Goal: Find specific page/section: Find specific page/section

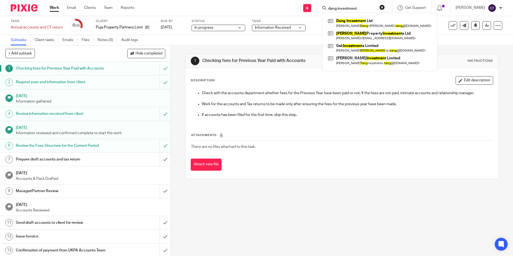
type input "dang investment"
click button "submit" at bounding box center [0, 0] width 0 height 0
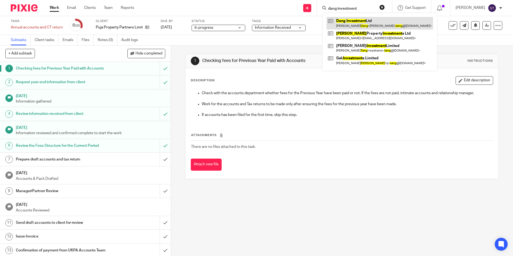
click at [353, 20] on link at bounding box center [380, 23] width 107 height 12
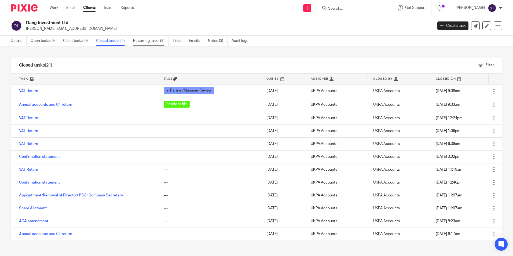
click at [151, 42] on link "Recurring tasks (3)" at bounding box center [151, 41] width 36 height 10
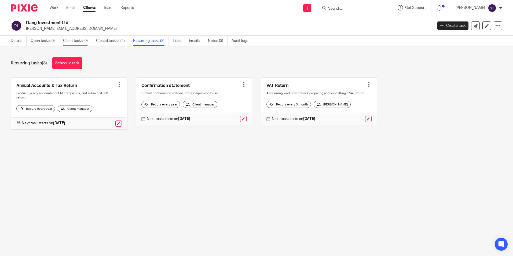
click at [78, 41] on link "Client tasks (0)" at bounding box center [77, 41] width 29 height 10
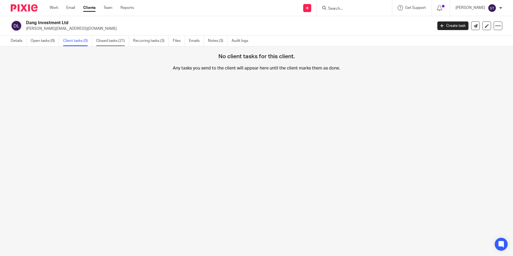
click at [105, 39] on link "Closed tasks (21)" at bounding box center [112, 41] width 33 height 10
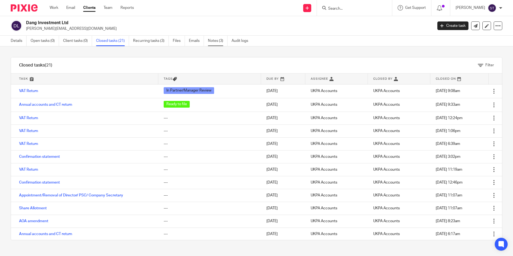
click at [216, 41] on link "Notes (3)" at bounding box center [218, 41] width 20 height 10
